Goal: Task Accomplishment & Management: Complete application form

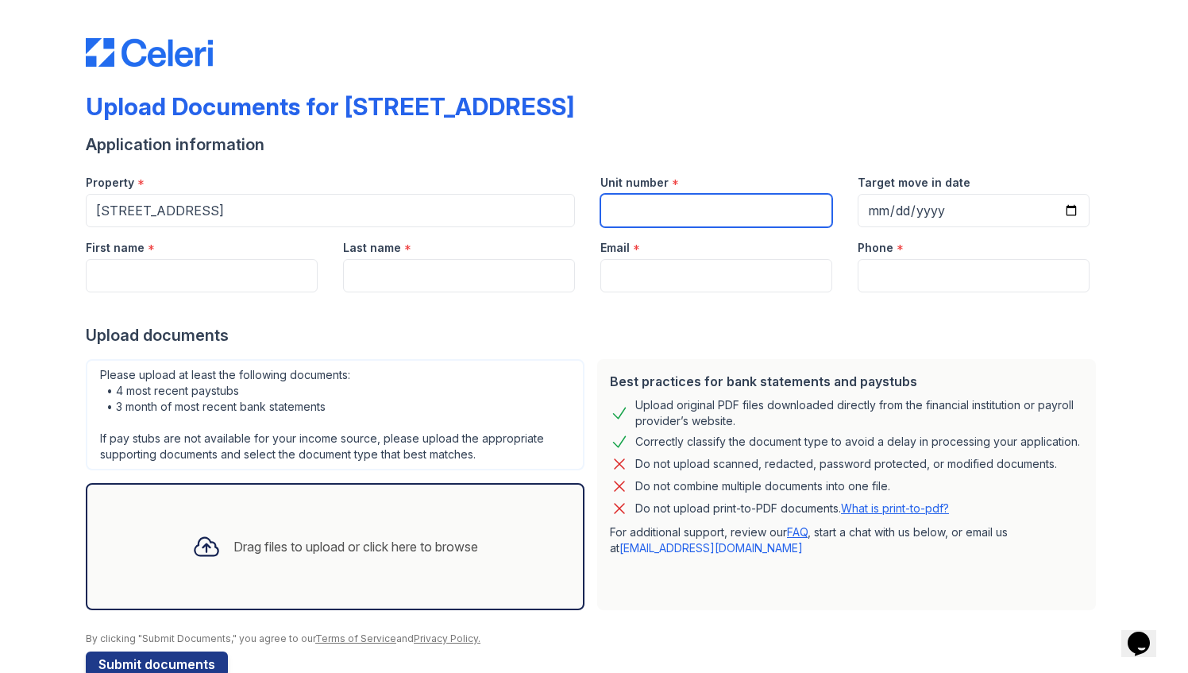
click at [639, 211] on input "Unit number" at bounding box center [716, 210] width 232 height 33
type input "#1"
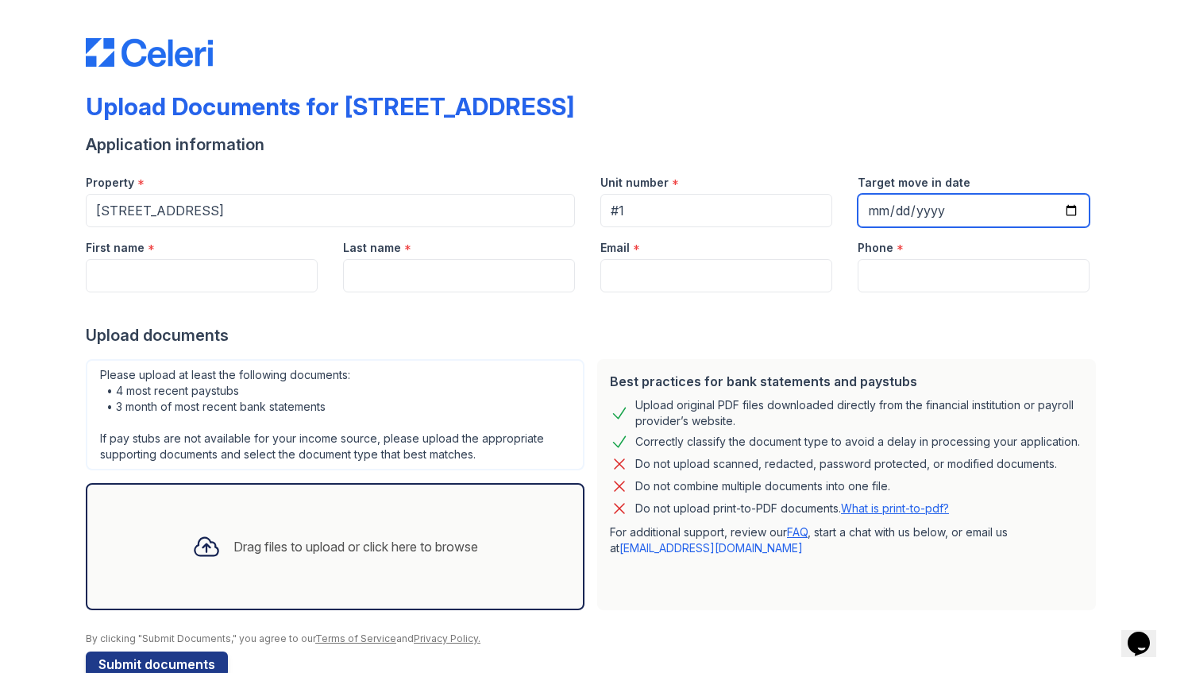
click at [955, 207] on input "Target move in date" at bounding box center [974, 210] width 232 height 33
click at [1067, 211] on input "Target move in date" at bounding box center [974, 210] width 232 height 33
type input "[DATE]"
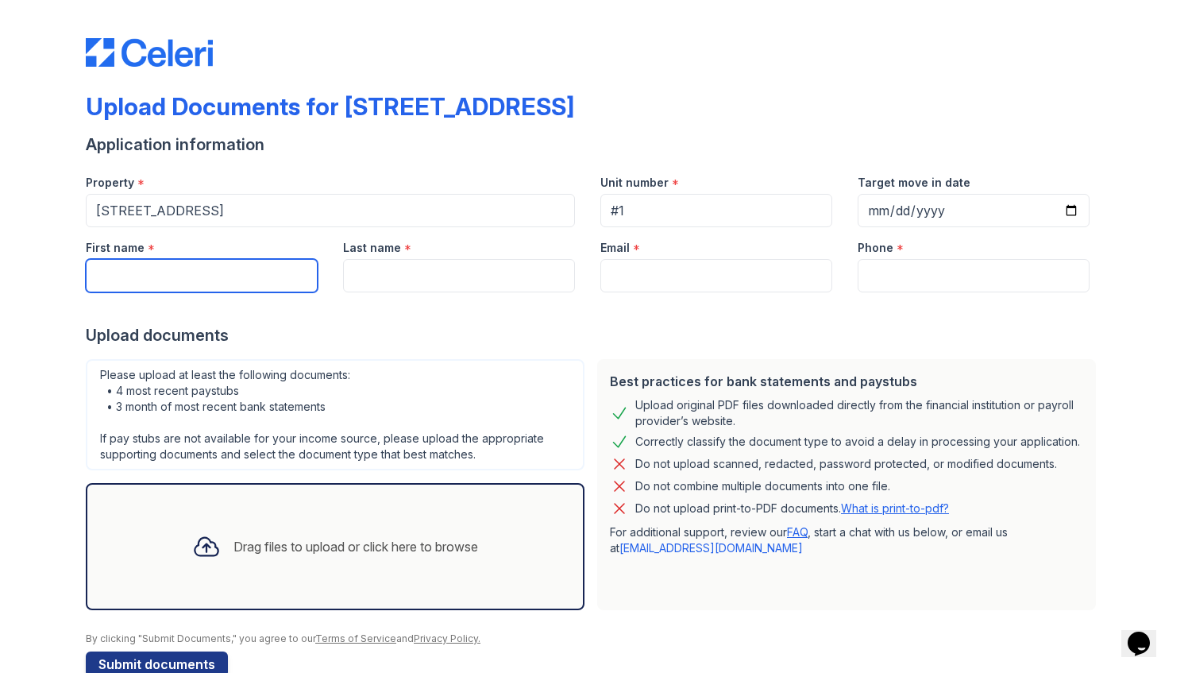
click at [280, 272] on input "First name" at bounding box center [202, 275] width 232 height 33
type input "Kayla"
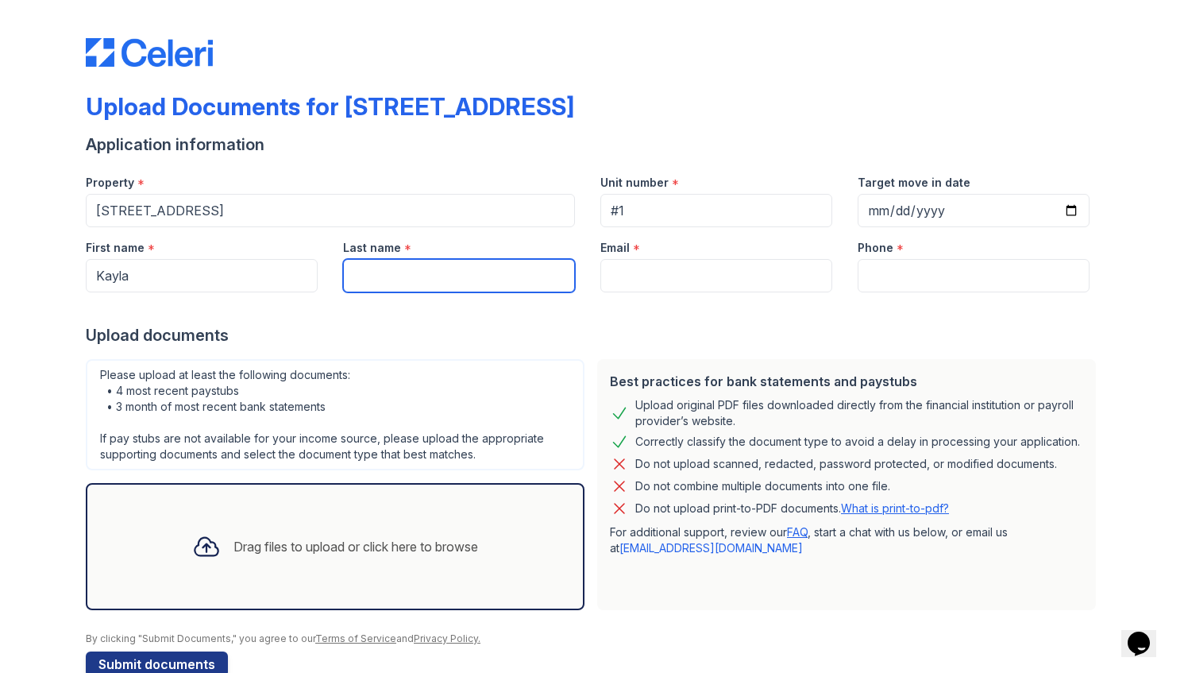
click at [483, 272] on input "Last name" at bounding box center [459, 275] width 232 height 33
type input "[PERSON_NAME]"
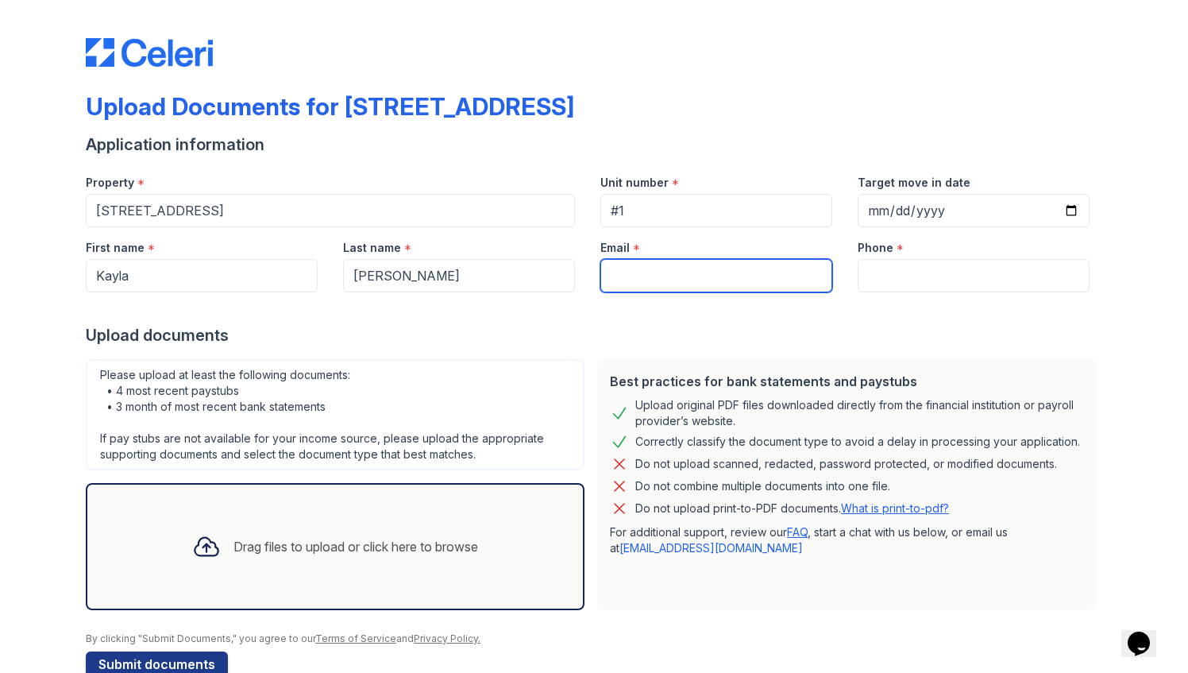
click at [736, 269] on input "Email" at bounding box center [716, 275] width 232 height 33
paste input "[EMAIL_ADDRESS][DOMAIN_NAME]"
type input "[EMAIL_ADDRESS][DOMAIN_NAME]"
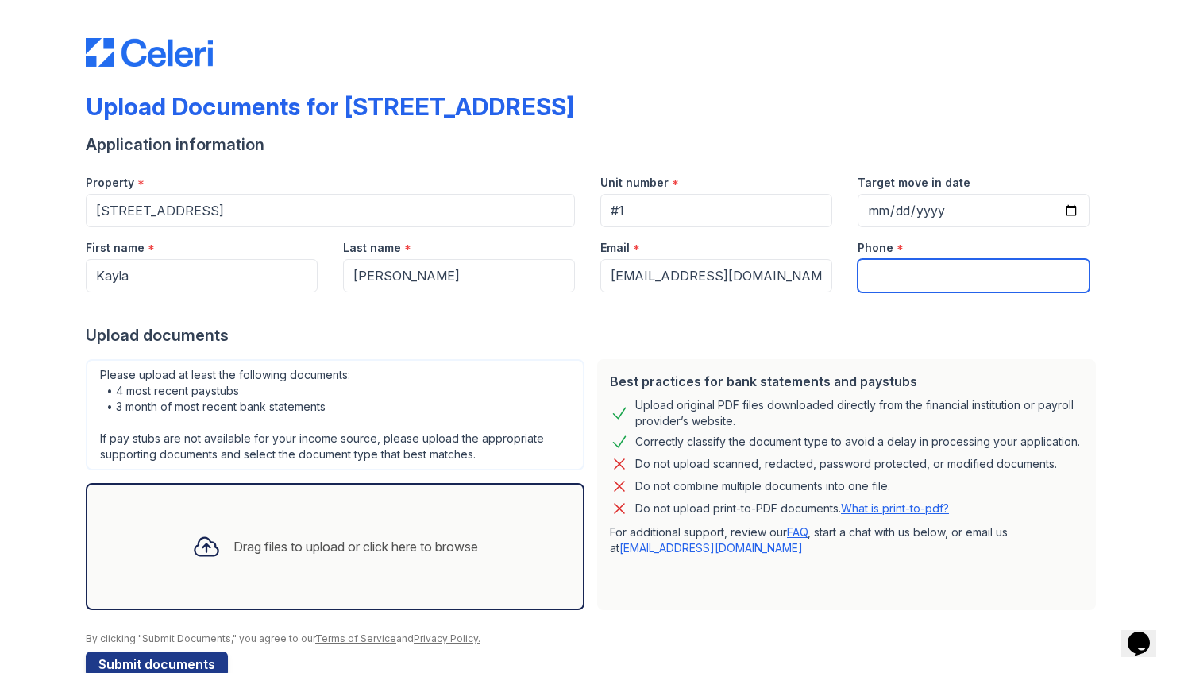
click at [955, 275] on input "Phone" at bounding box center [974, 275] width 232 height 33
paste input "tel:[PHONE_NUMBER]"
drag, startPoint x: 882, startPoint y: 270, endPoint x: 810, endPoint y: 276, distance: 71.8
click at [810, 276] on div "First name * [GEOGRAPHIC_DATA] Last name * [PERSON_NAME] Email * [EMAIL_ADDRESS…" at bounding box center [587, 259] width 1029 height 65
type input "3109744149"
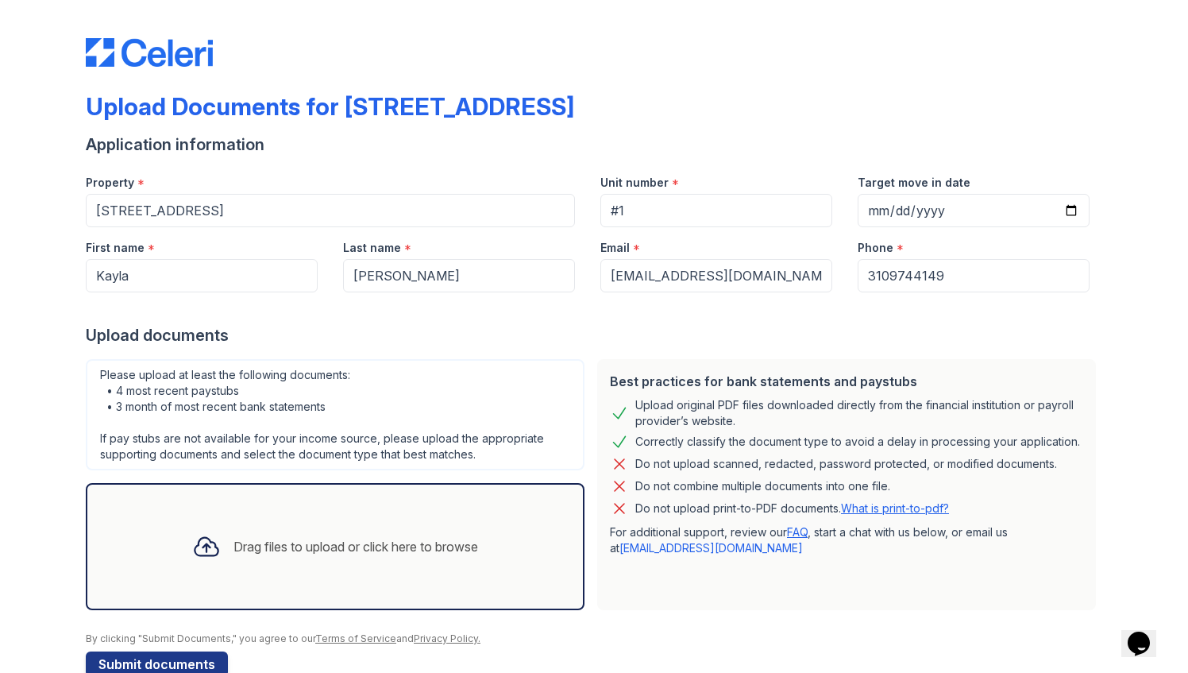
click at [780, 334] on div "Upload documents" at bounding box center [594, 335] width 1017 height 22
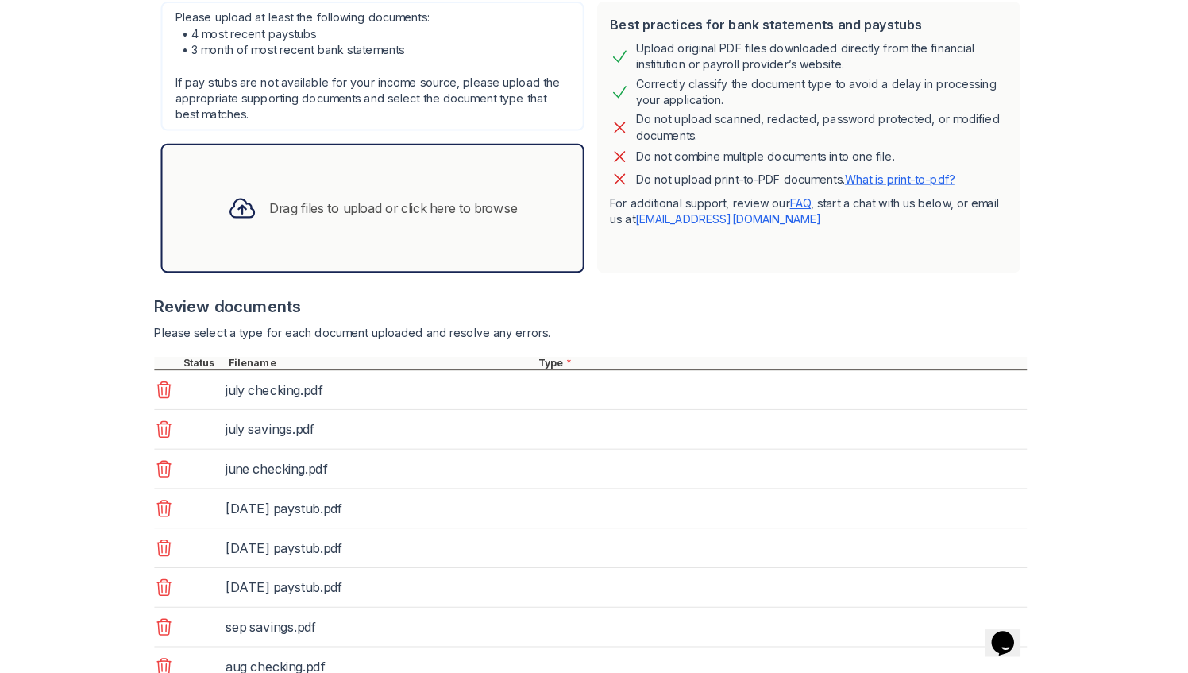
scroll to position [514, 0]
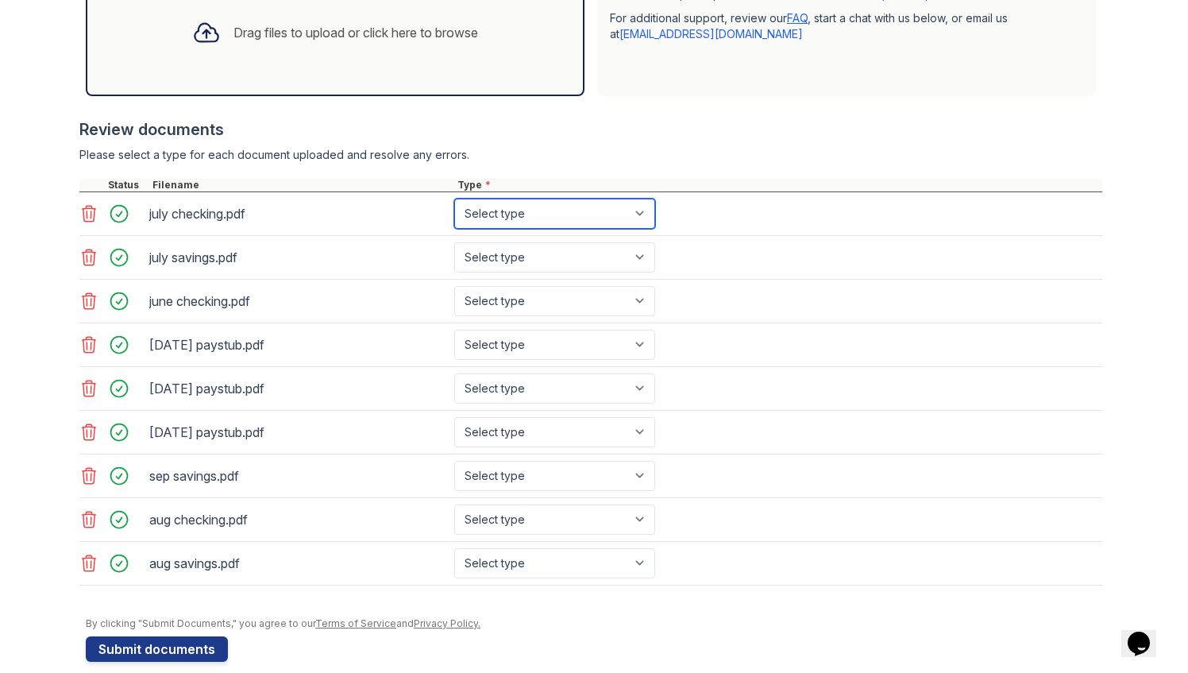
click at [588, 210] on select "Select type Paystub Bank Statement Offer Letter Tax Documents Benefit Award Let…" at bounding box center [554, 214] width 201 height 30
select select "bank_statement"
click at [454, 199] on select "Select type Paystub Bank Statement Offer Letter Tax Documents Benefit Award Let…" at bounding box center [554, 214] width 201 height 30
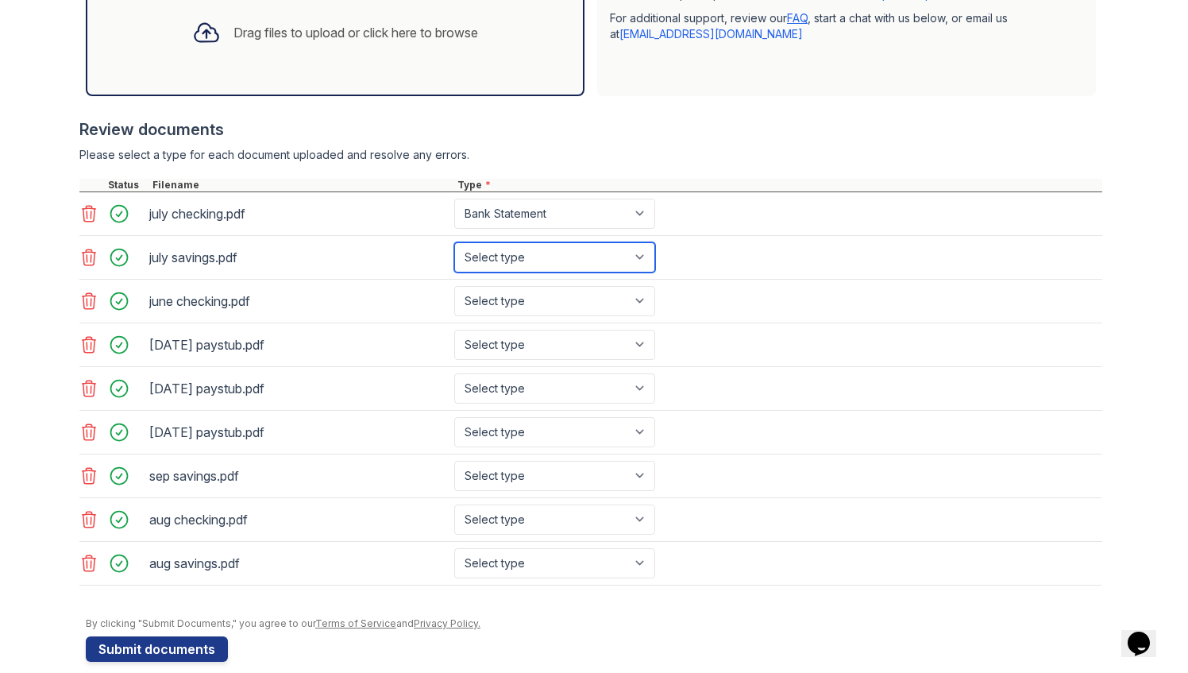
drag, startPoint x: 577, startPoint y: 257, endPoint x: 573, endPoint y: 265, distance: 8.6
click at [577, 257] on select "Select type Paystub Bank Statement Offer Letter Tax Documents Benefit Award Let…" at bounding box center [554, 257] width 201 height 30
select select "bank_statement"
click at [454, 242] on select "Select type Paystub Bank Statement Offer Letter Tax Documents Benefit Award Let…" at bounding box center [554, 257] width 201 height 30
click at [557, 303] on select "Select type Paystub Bank Statement Offer Letter Tax Documents Benefit Award Let…" at bounding box center [554, 301] width 201 height 30
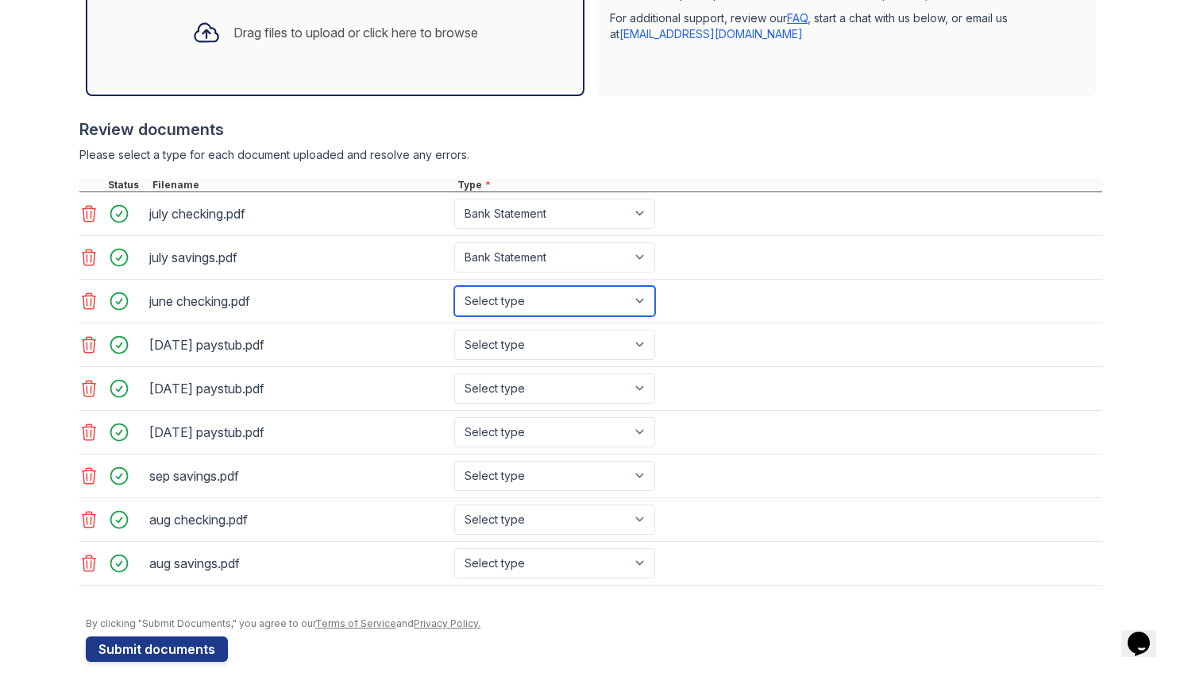
select select "bank_statement"
click at [454, 286] on select "Select type Paystub Bank Statement Offer Letter Tax Documents Benefit Award Let…" at bounding box center [554, 301] width 201 height 30
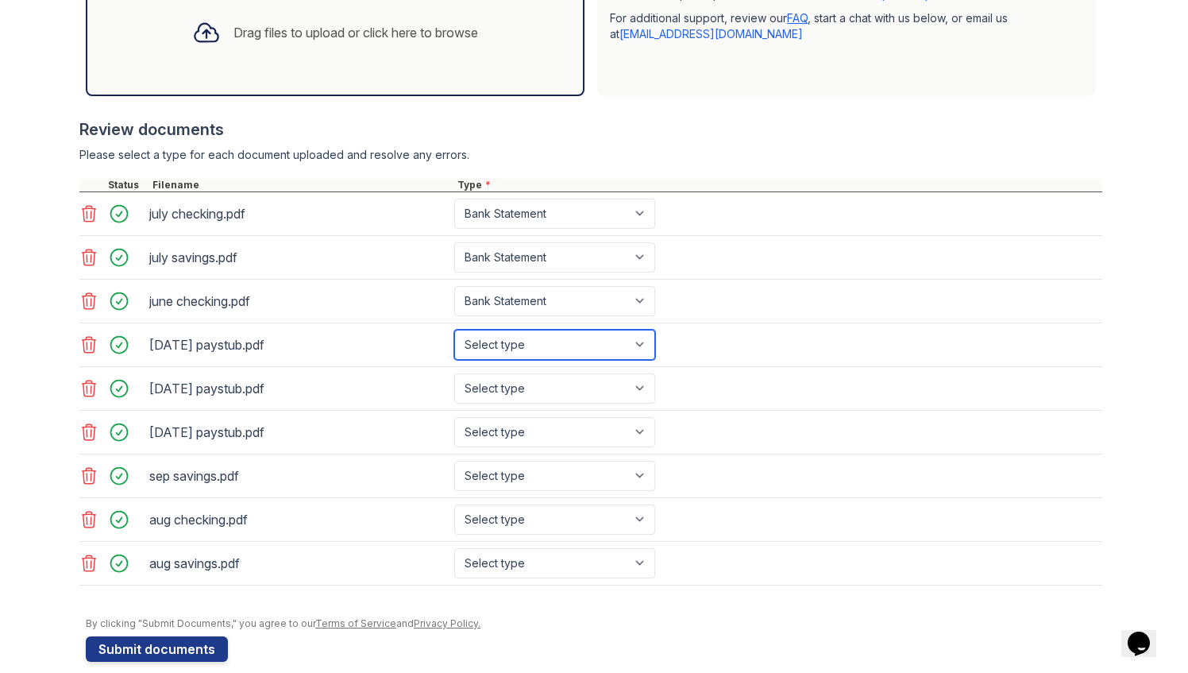
click at [543, 344] on select "Select type Paystub Bank Statement Offer Letter Tax Documents Benefit Award Let…" at bounding box center [554, 345] width 201 height 30
select select "paystub"
click at [454, 330] on select "Select type Paystub Bank Statement Offer Letter Tax Documents Benefit Award Let…" at bounding box center [554, 345] width 201 height 30
click at [538, 376] on select "Select type Paystub Bank Statement Offer Letter Tax Documents Benefit Award Let…" at bounding box center [554, 388] width 201 height 30
select select "paystub"
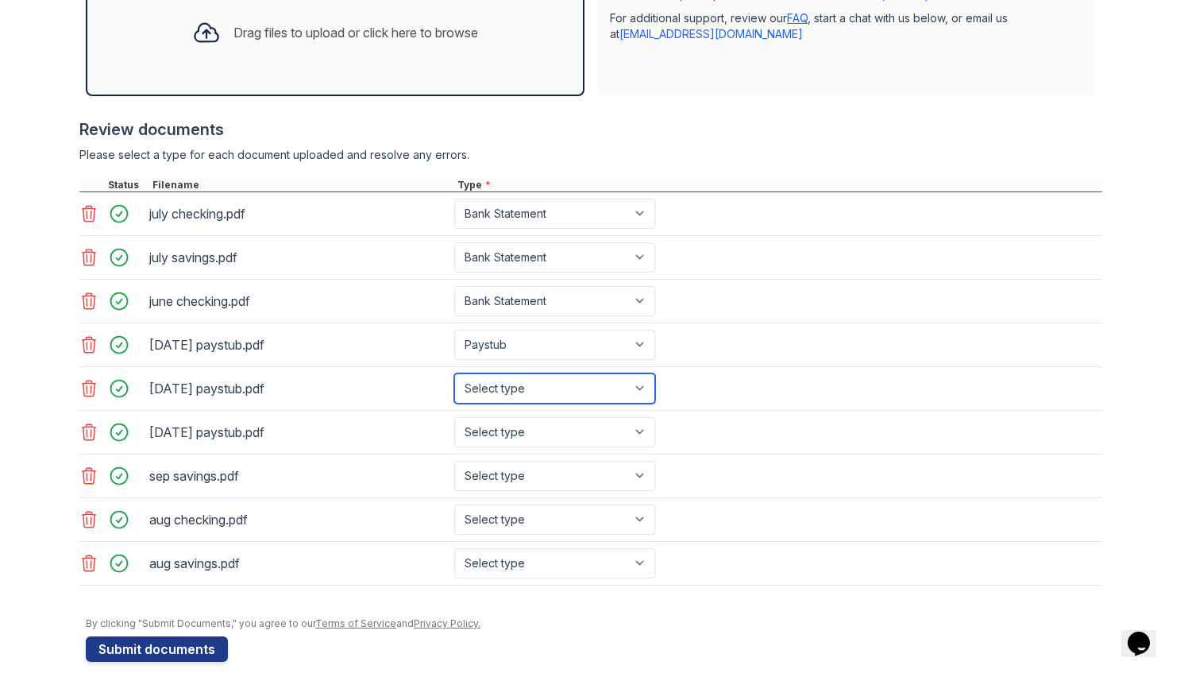
click at [454, 373] on select "Select type Paystub Bank Statement Offer Letter Tax Documents Benefit Award Let…" at bounding box center [554, 388] width 201 height 30
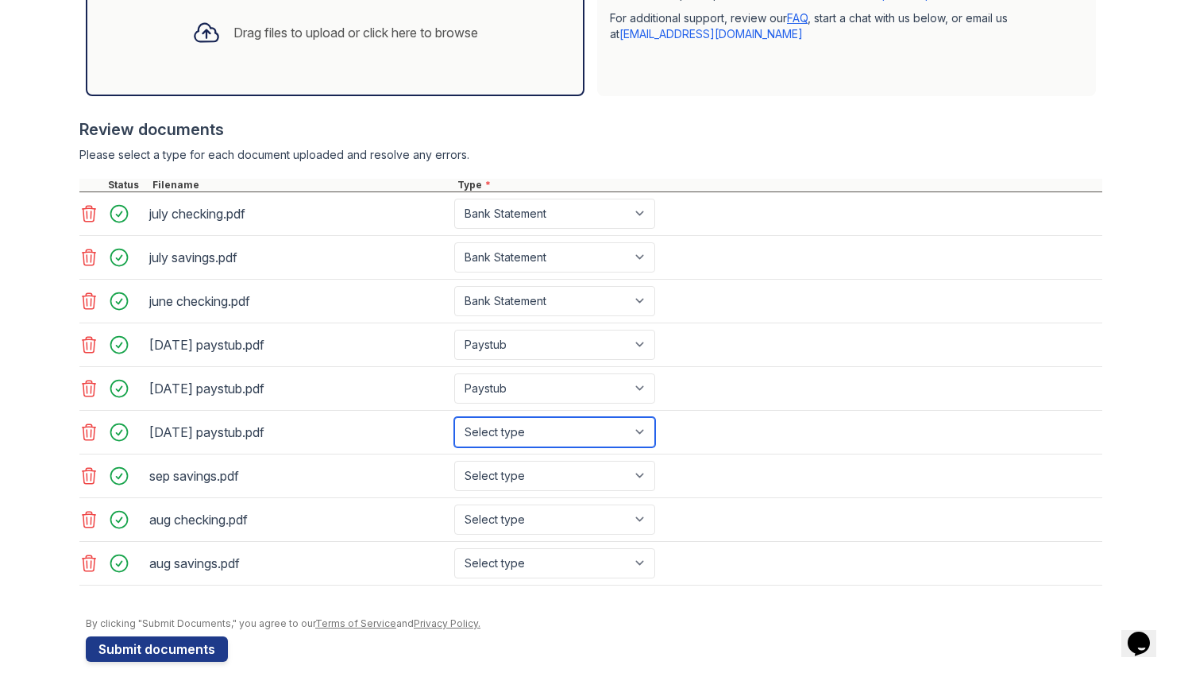
click at [527, 428] on select "Select type Paystub Bank Statement Offer Letter Tax Documents Benefit Award Let…" at bounding box center [554, 432] width 201 height 30
select select "paystub"
click at [454, 417] on select "Select type Paystub Bank Statement Offer Letter Tax Documents Benefit Award Let…" at bounding box center [554, 432] width 201 height 30
click at [529, 473] on select "Select type Paystub Bank Statement Offer Letter Tax Documents Benefit Award Let…" at bounding box center [554, 476] width 201 height 30
select select "bank_statement"
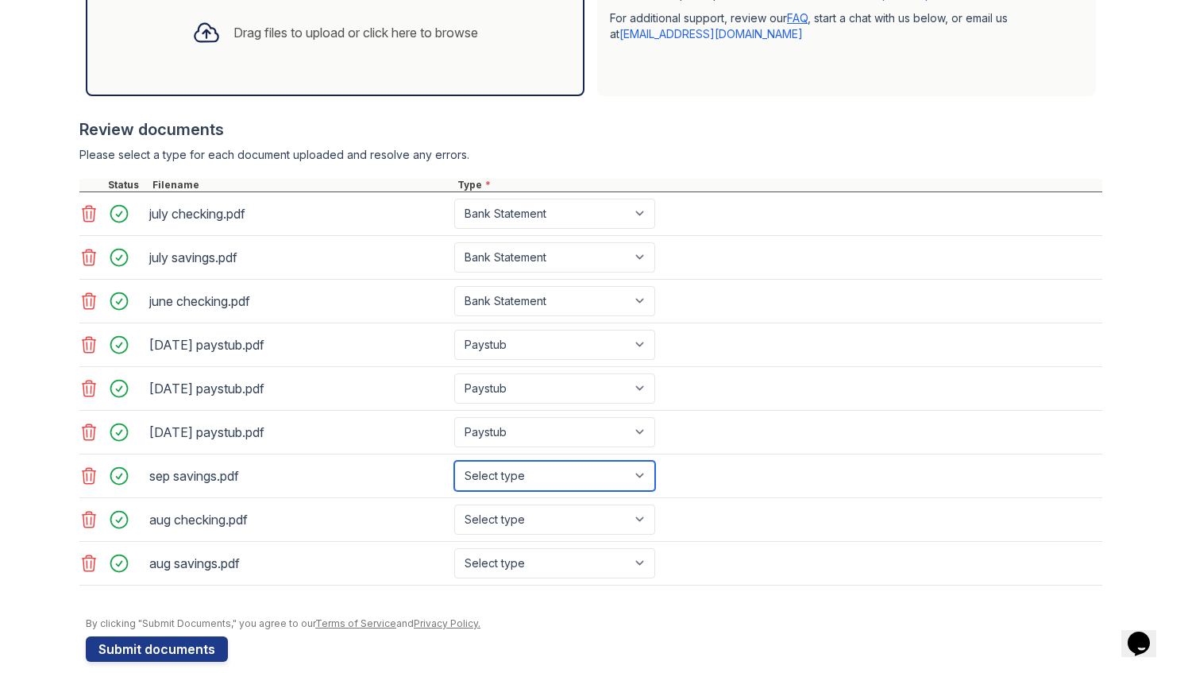
click at [454, 461] on select "Select type Paystub Bank Statement Offer Letter Tax Documents Benefit Award Let…" at bounding box center [554, 476] width 201 height 30
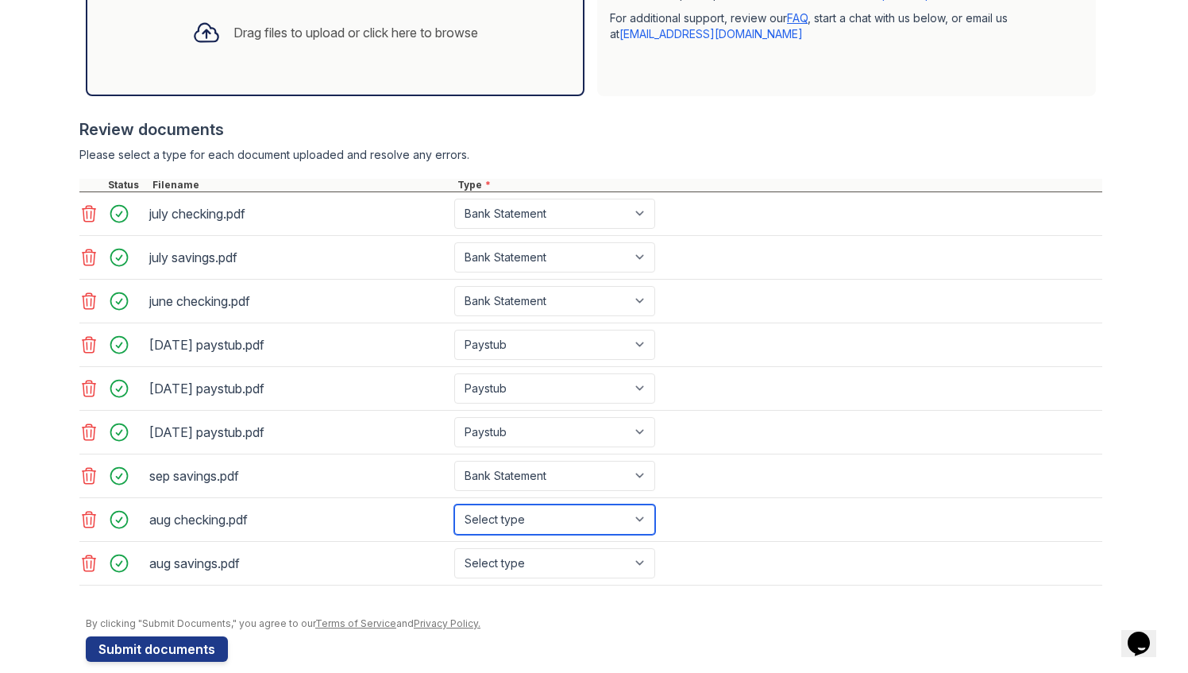
click at [524, 512] on select "Select type Paystub Bank Statement Offer Letter Tax Documents Benefit Award Let…" at bounding box center [554, 519] width 201 height 30
select select "bank_statement"
click at [454, 504] on select "Select type Paystub Bank Statement Offer Letter Tax Documents Benefit Award Let…" at bounding box center [554, 519] width 201 height 30
click at [521, 550] on select "Select type Paystub Bank Statement Offer Letter Tax Documents Benefit Award Let…" at bounding box center [554, 563] width 201 height 30
select select "bank_statement"
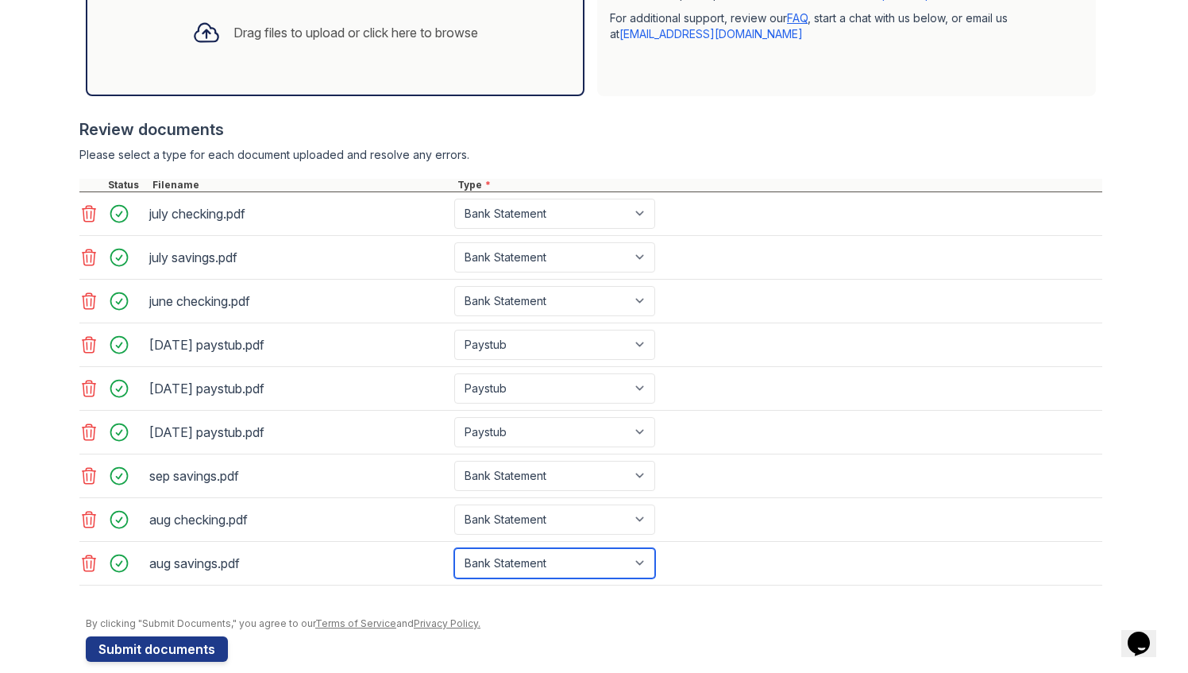
click at [454, 548] on select "Select type Paystub Bank Statement Offer Letter Tax Documents Benefit Award Let…" at bounding box center [554, 563] width 201 height 30
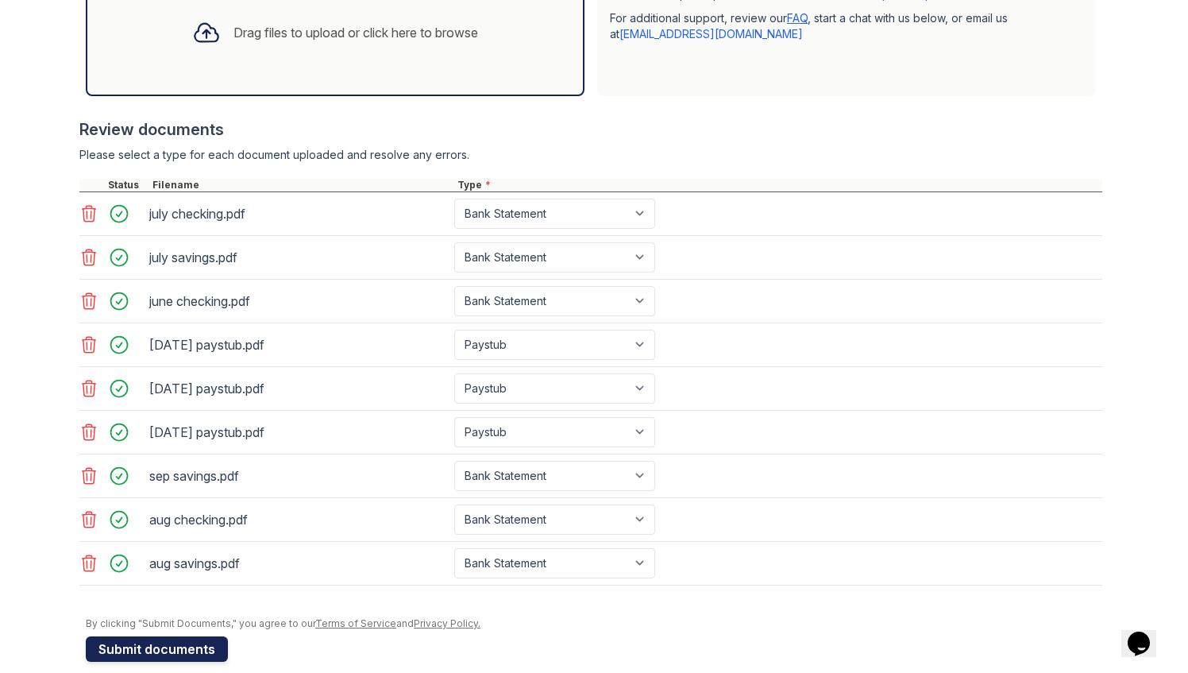
click at [184, 647] on button "Submit documents" at bounding box center [157, 648] width 142 height 25
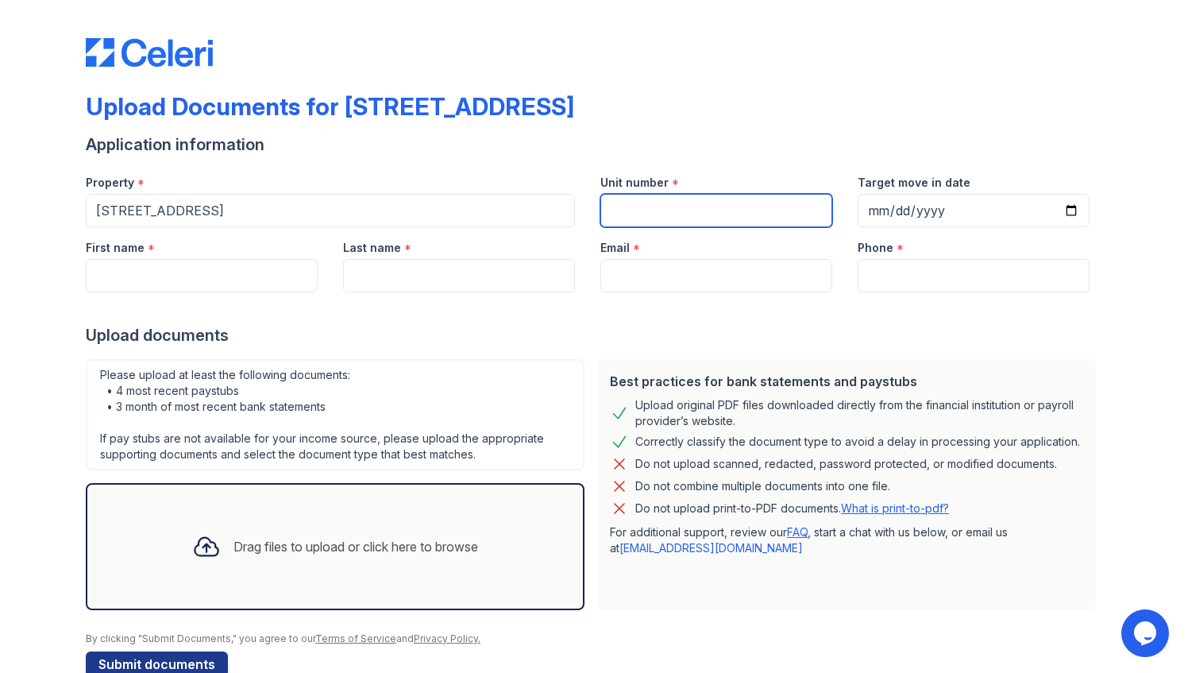
click at [621, 214] on input "Unit number" at bounding box center [716, 210] width 232 height 33
type input "#1"
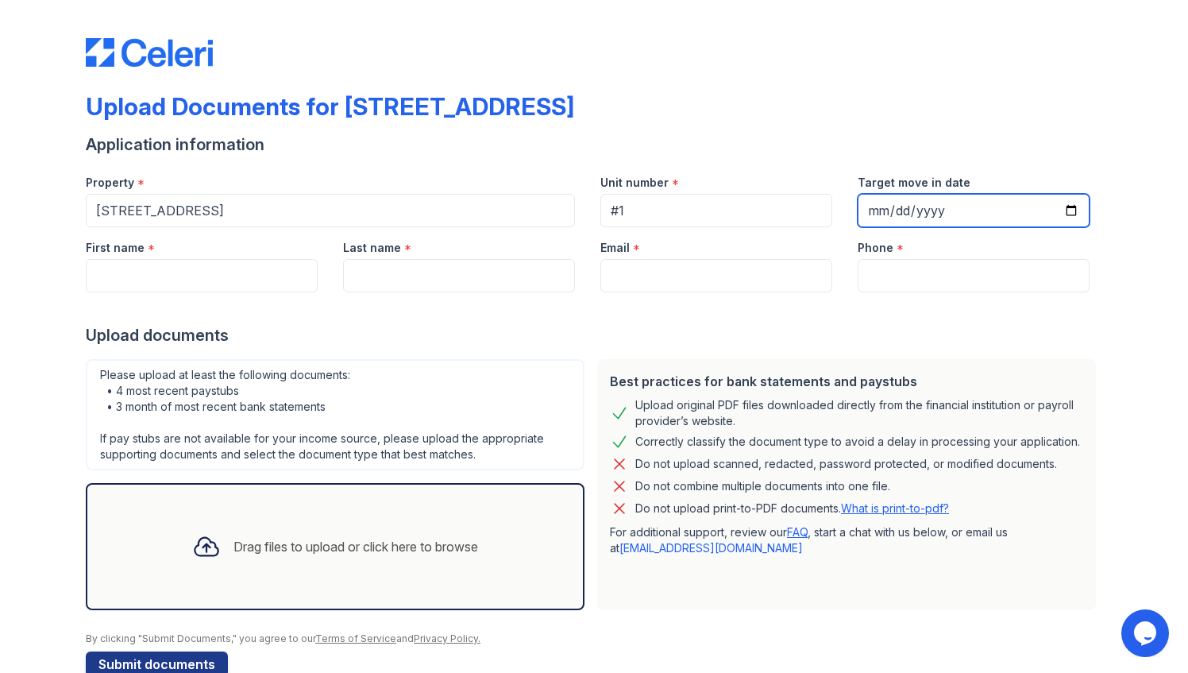
click at [1078, 214] on input "Target move in date" at bounding box center [974, 210] width 232 height 33
click at [1071, 213] on input "Target move in date" at bounding box center [974, 210] width 232 height 33
click at [1059, 209] on input "2025-10-02" at bounding box center [974, 210] width 232 height 33
type input "[DATE]"
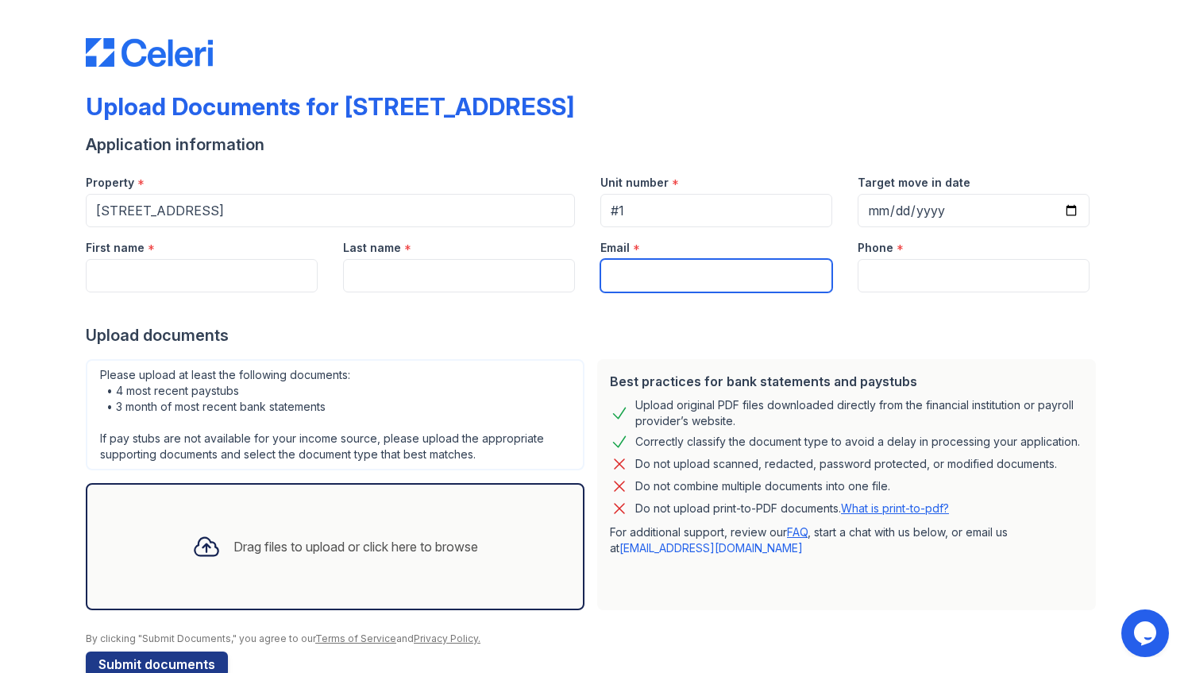
click at [713, 280] on input "Email" at bounding box center [716, 275] width 232 height 33
paste input "imbeats4life@gmail.com"
type input "imbeats4life@gmail.com"
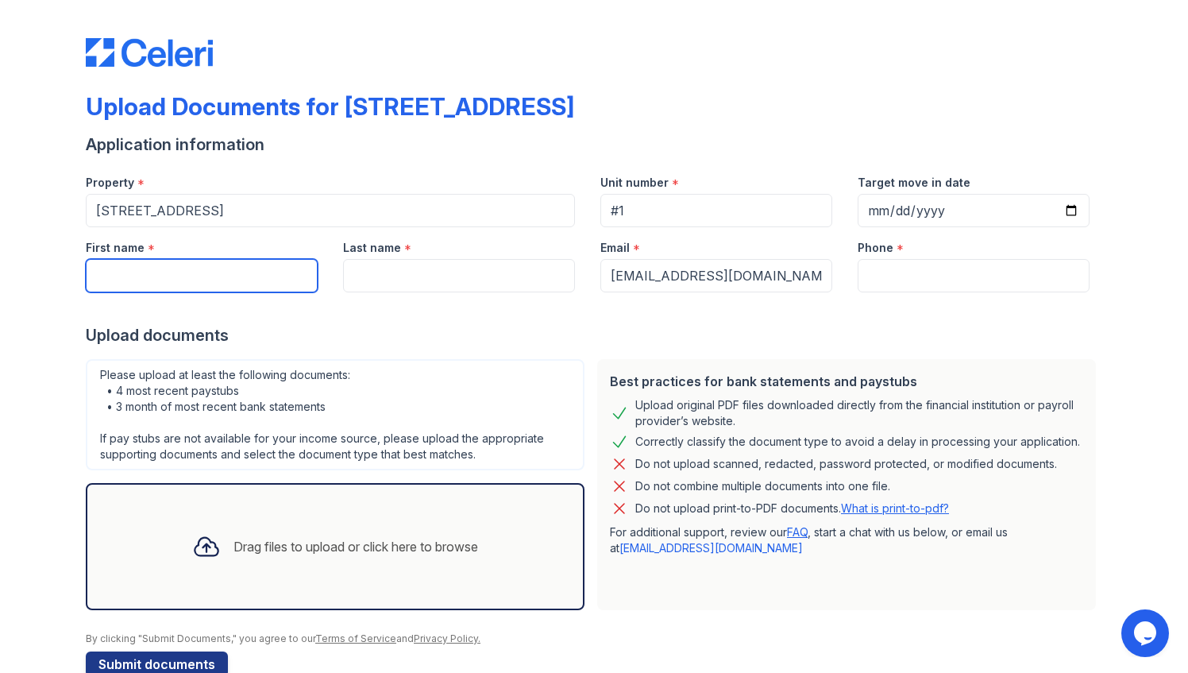
click at [194, 290] on input "First name" at bounding box center [202, 275] width 232 height 33
type input "Ivan"
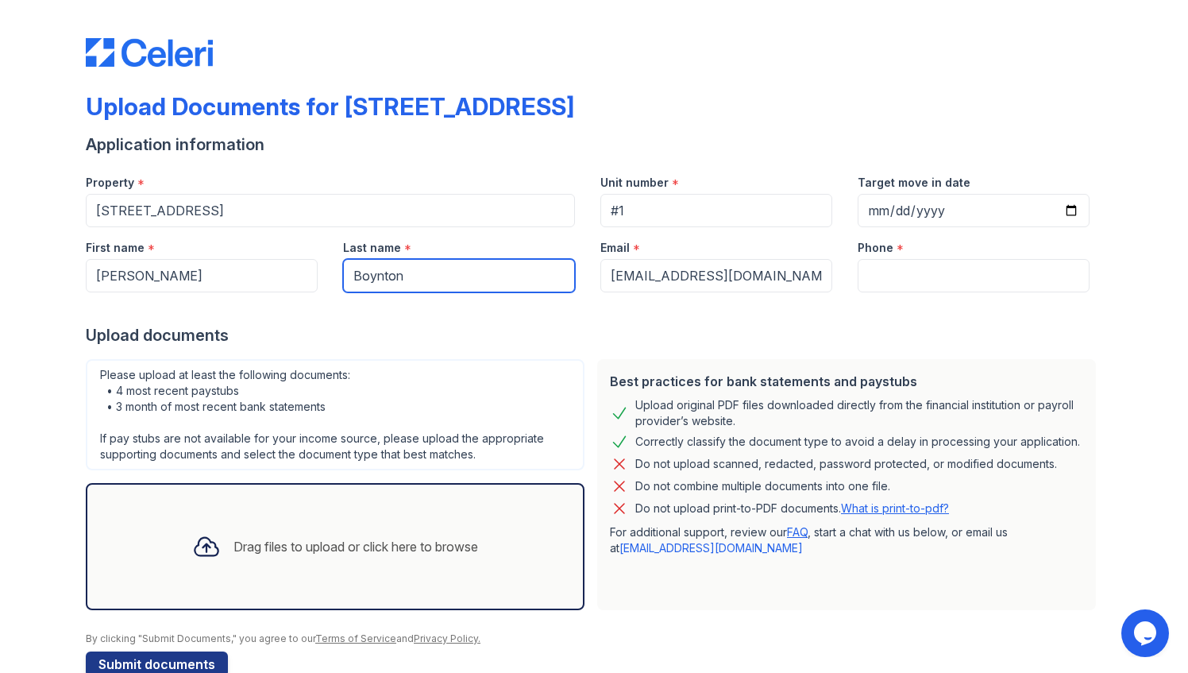
type input "Boynton"
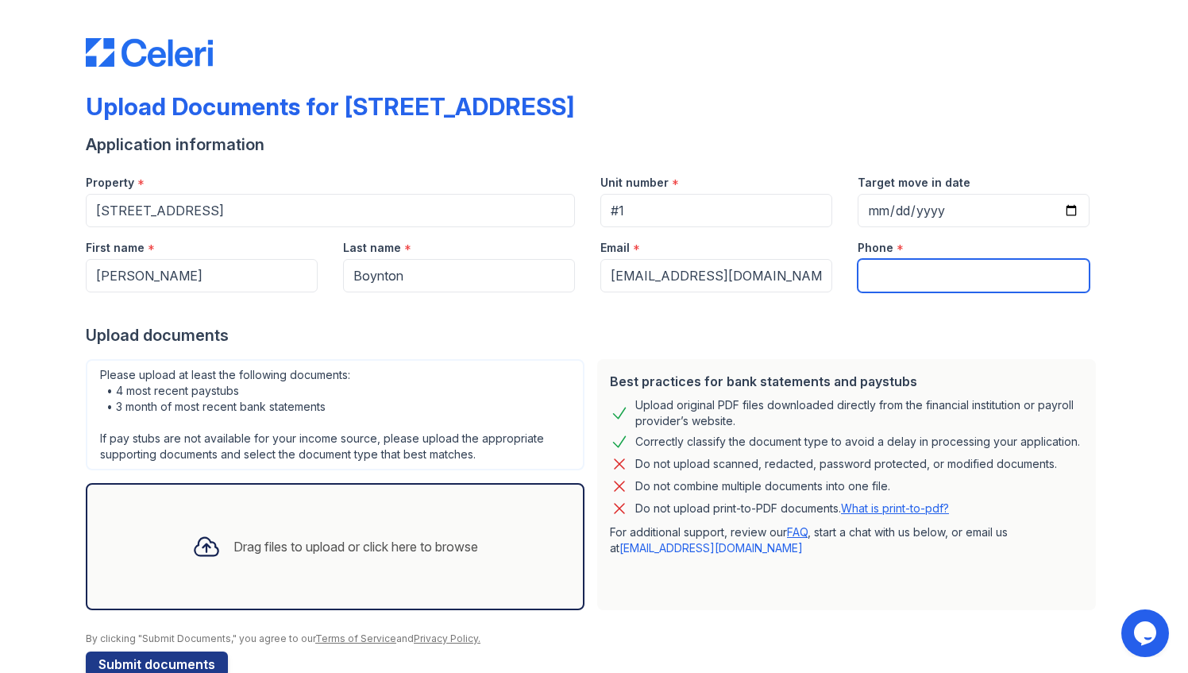
click at [932, 281] on input "Phone" at bounding box center [974, 275] width 232 height 33
paste input "tel:9162707908"
drag, startPoint x: 882, startPoint y: 272, endPoint x: 813, endPoint y: 272, distance: 68.3
click at [813, 272] on div "First name * Ivan Last name * Boynton Email * imbeats4life@gmail.com Phone * te…" at bounding box center [587, 259] width 1029 height 65
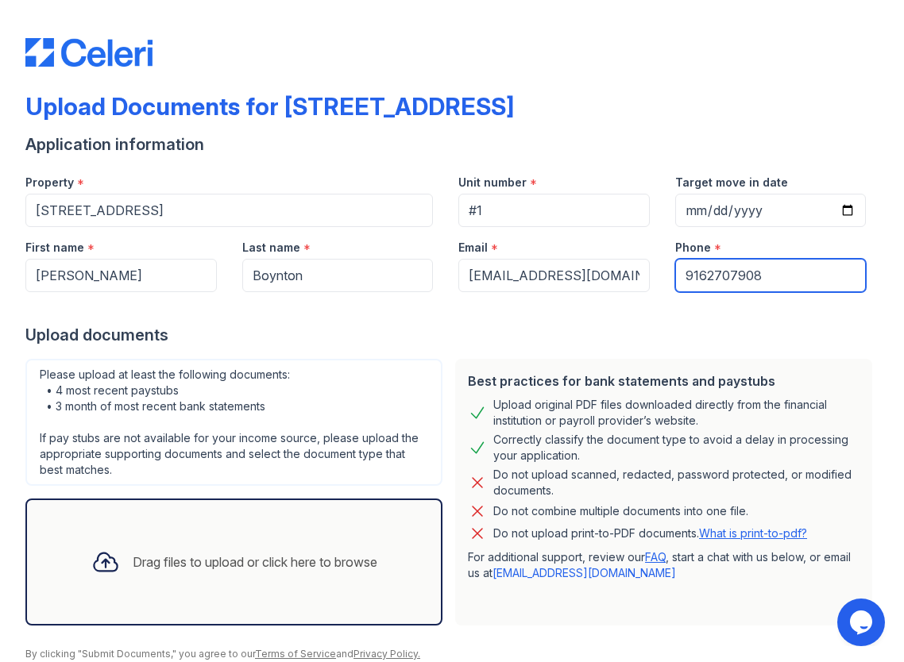
type input "9162707908"
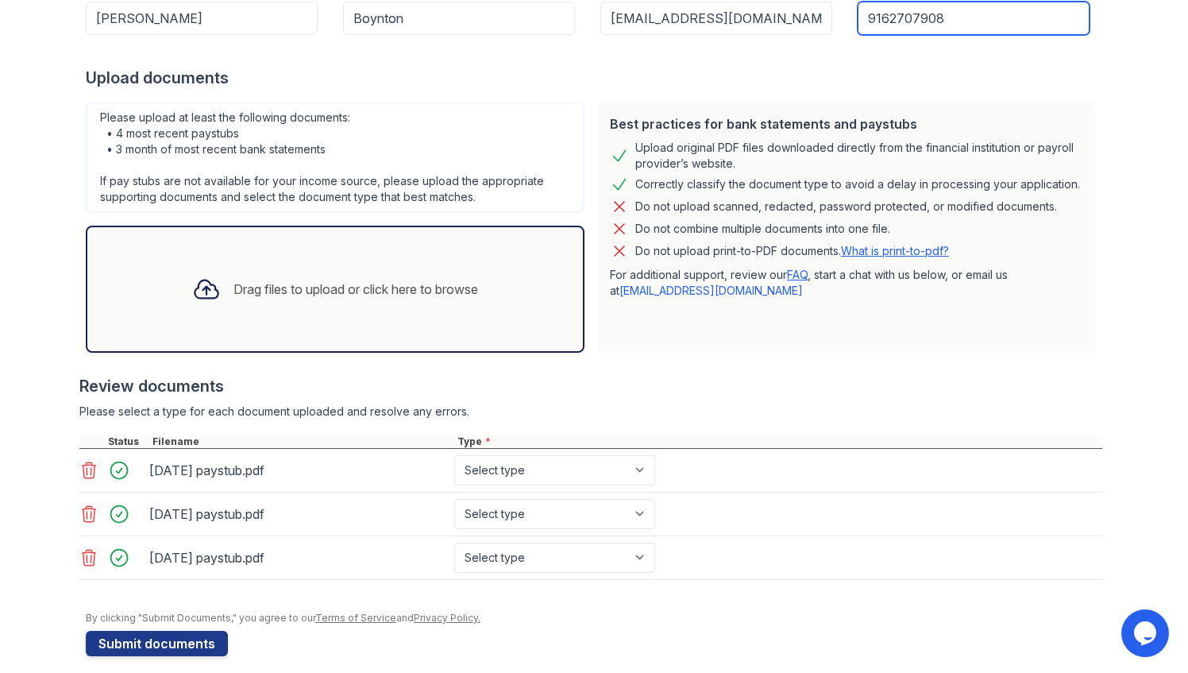
scroll to position [268, 0]
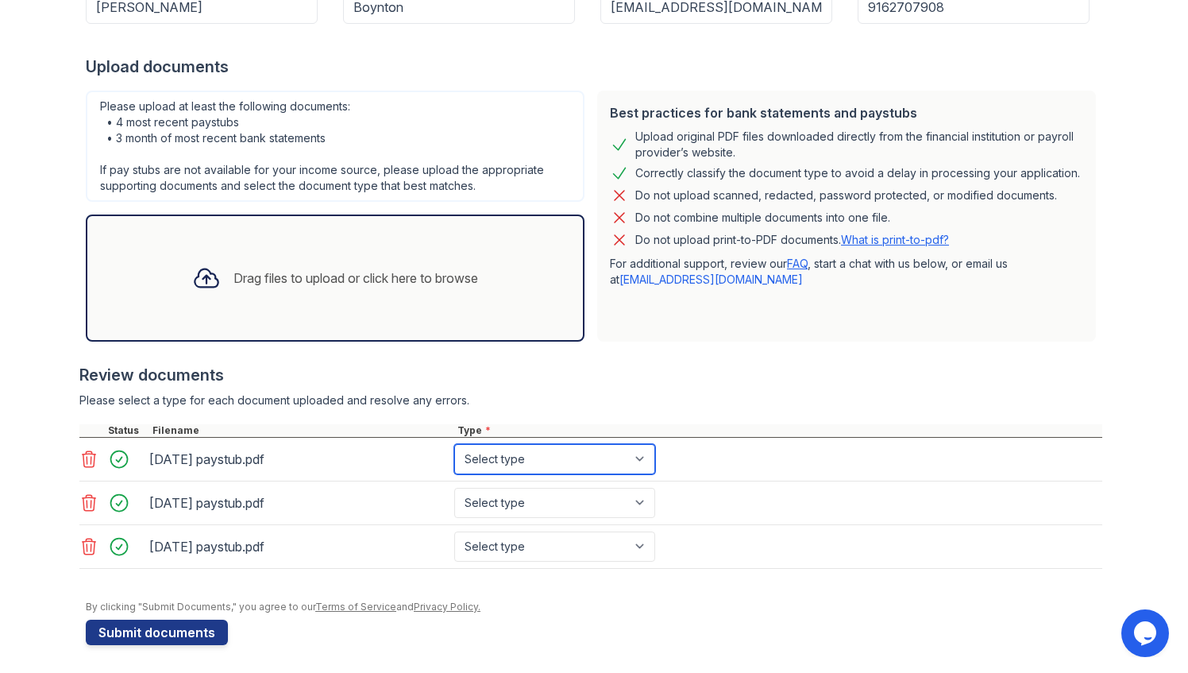
drag, startPoint x: 586, startPoint y: 461, endPoint x: 571, endPoint y: 471, distance: 18.3
click at [586, 461] on select "Select type Paystub Bank Statement Offer Letter Tax Documents Benefit Award Let…" at bounding box center [554, 459] width 201 height 30
select select "paystub"
click at [454, 444] on select "Select type Paystub Bank Statement Offer Letter Tax Documents Benefit Award Let…" at bounding box center [554, 459] width 201 height 30
click at [547, 502] on select "Select type Paystub Bank Statement Offer Letter Tax Documents Benefit Award Let…" at bounding box center [554, 503] width 201 height 30
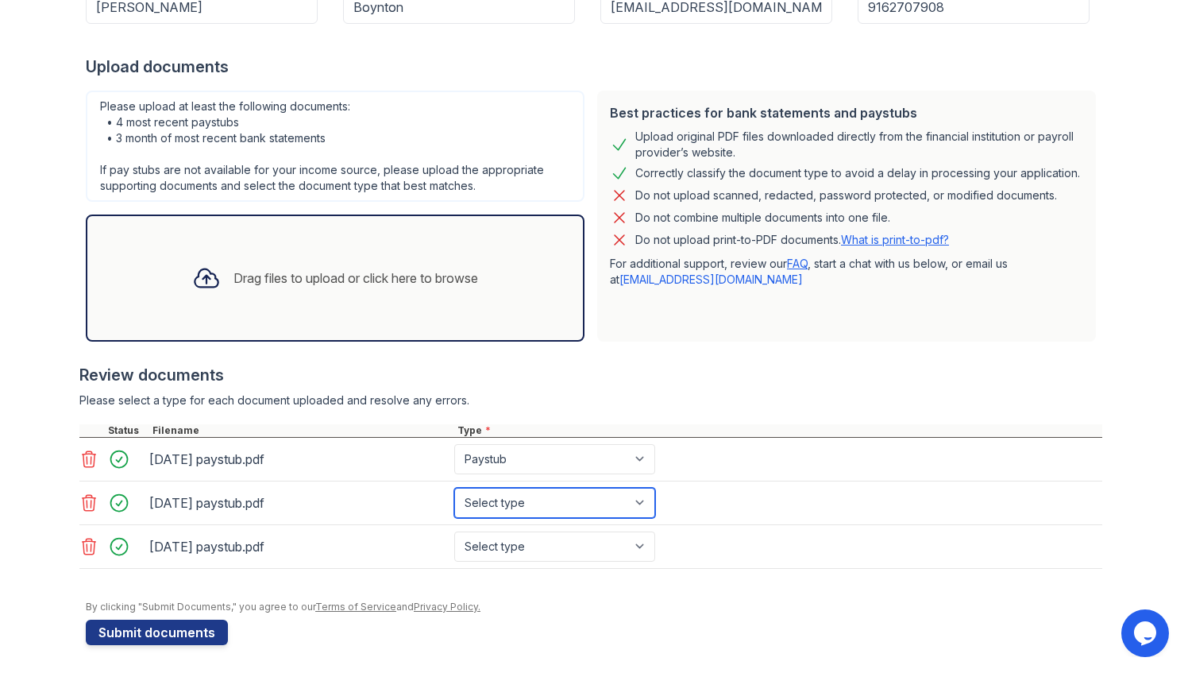
select select "paystub"
click at [454, 488] on select "Select type Paystub Bank Statement Offer Letter Tax Documents Benefit Award Let…" at bounding box center [554, 503] width 201 height 30
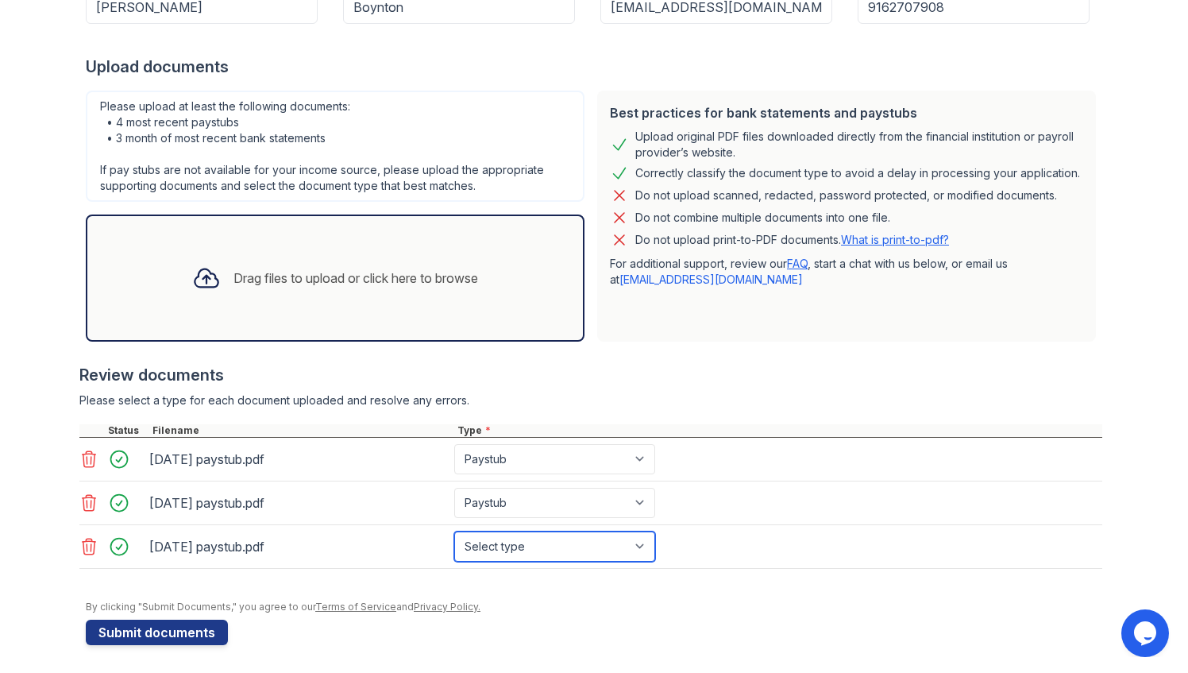
click at [532, 544] on select "Select type Paystub Bank Statement Offer Letter Tax Documents Benefit Award Let…" at bounding box center [554, 546] width 201 height 30
select select "paystub"
click at [454, 531] on select "Select type Paystub Bank Statement Offer Letter Tax Documents Benefit Award Let…" at bounding box center [554, 546] width 201 height 30
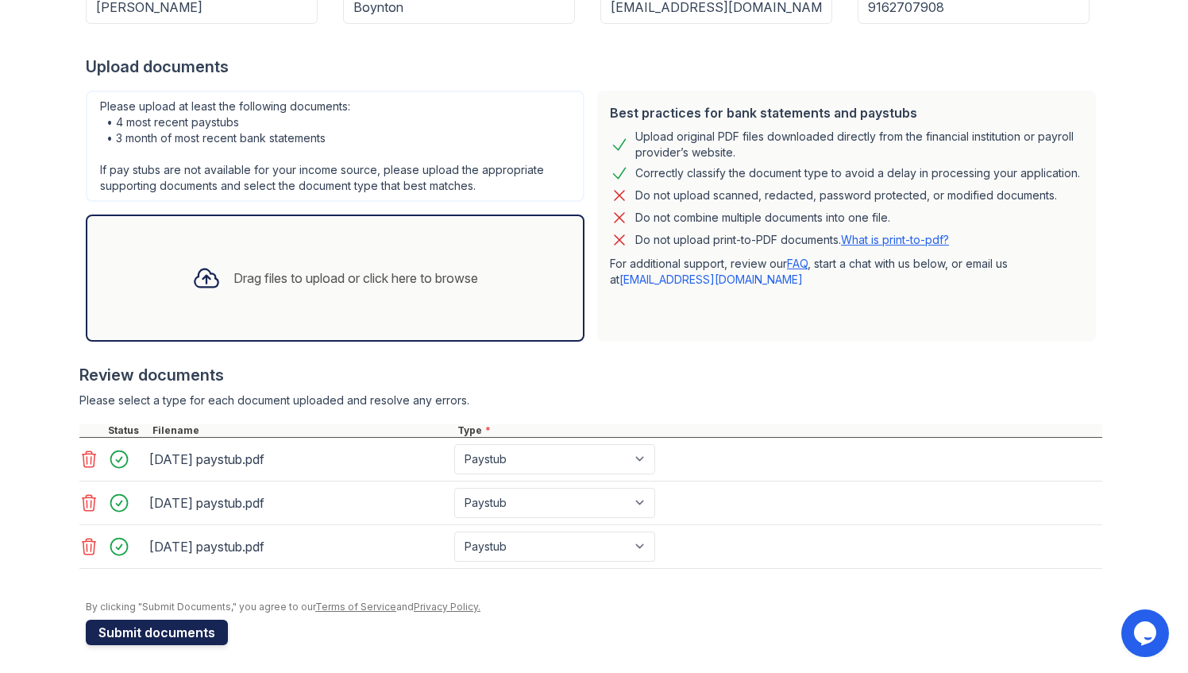
click at [184, 631] on button "Submit documents" at bounding box center [157, 632] width 142 height 25
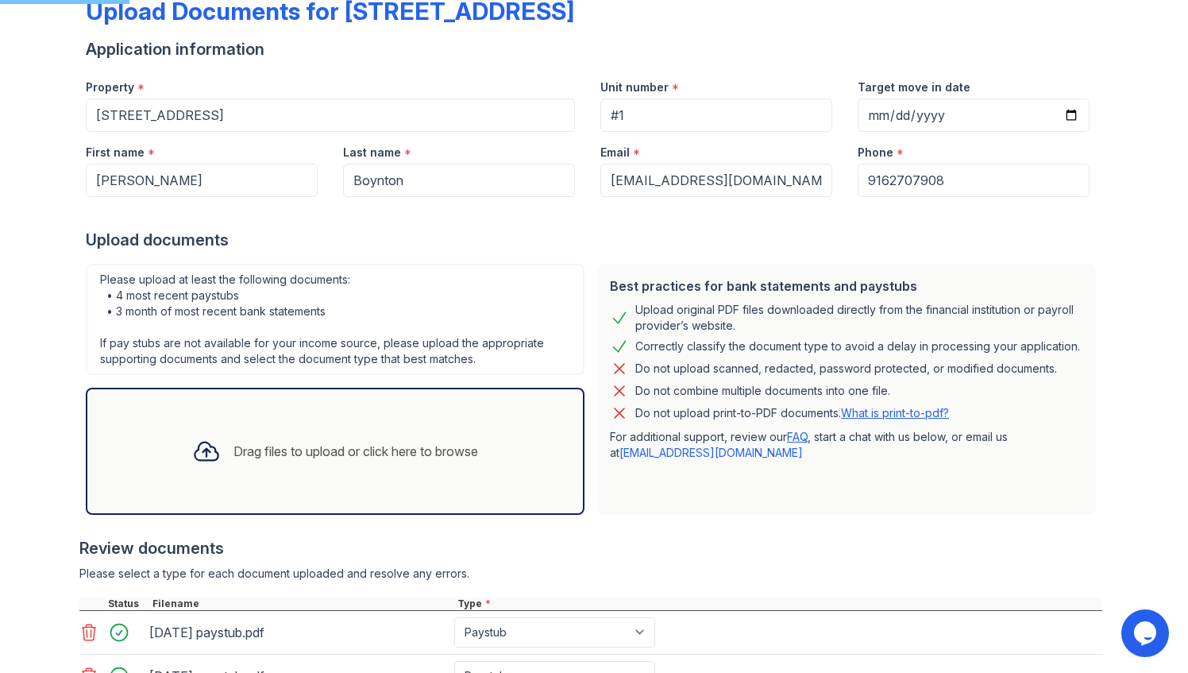
scroll to position [94, 0]
